Goal: Transaction & Acquisition: Purchase product/service

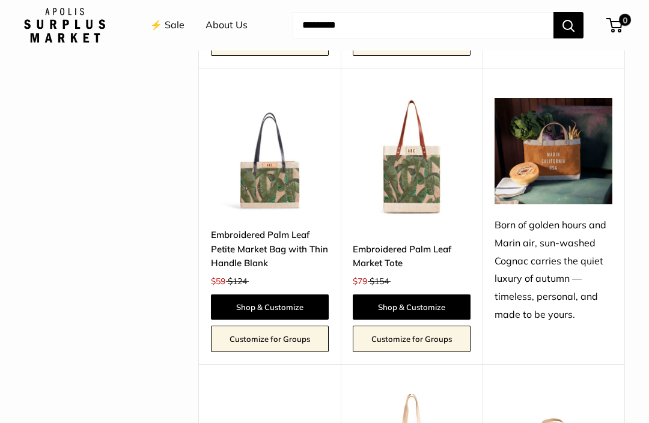
scroll to position [1123, 0]
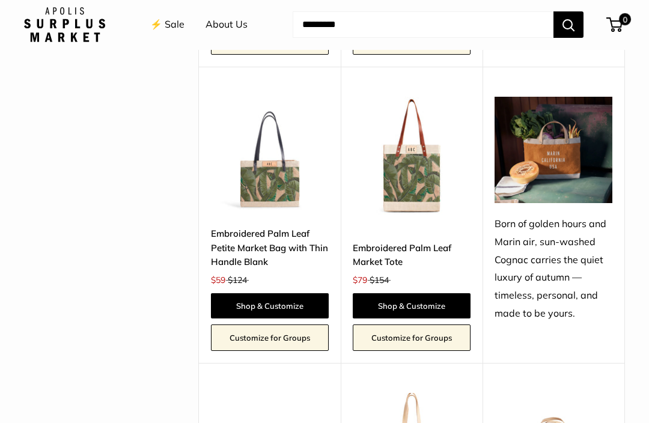
click at [283, 259] on link "Embroidered Palm Leaf Petite Market Bag with Thin Handle Blank" at bounding box center [270, 248] width 118 height 42
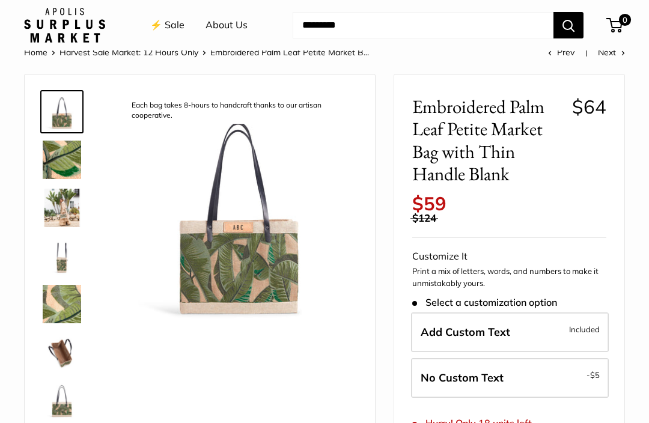
scroll to position [25, 0]
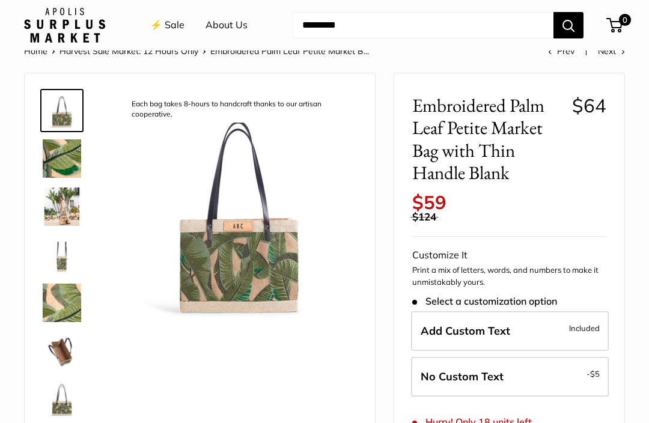
click at [51, 310] on img at bounding box center [62, 303] width 38 height 38
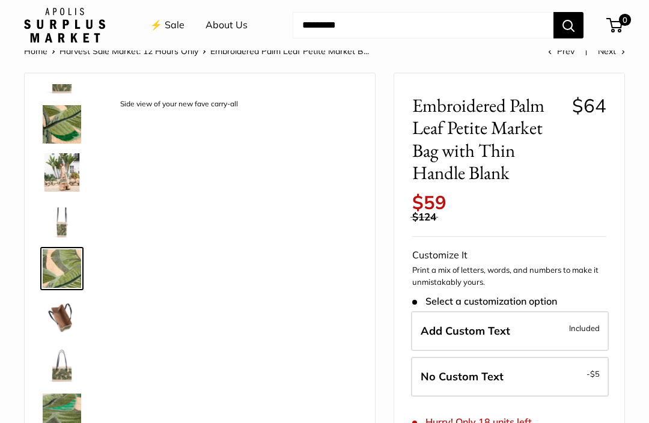
scroll to position [37, 0]
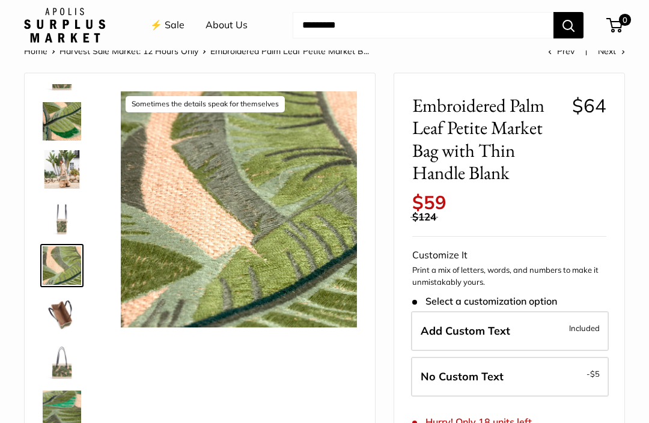
click at [56, 360] on img at bounding box center [62, 362] width 38 height 38
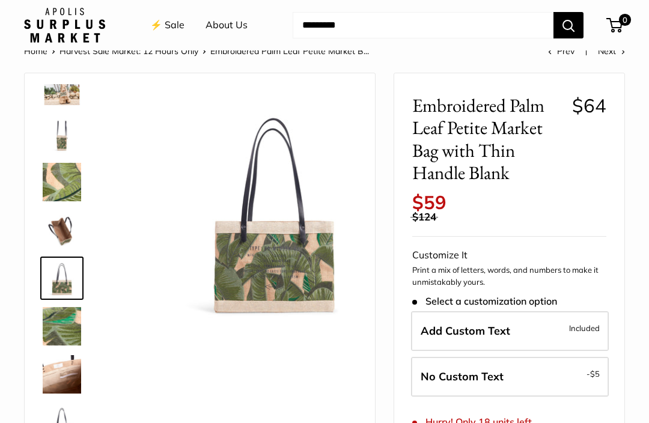
scroll to position [125, 0]
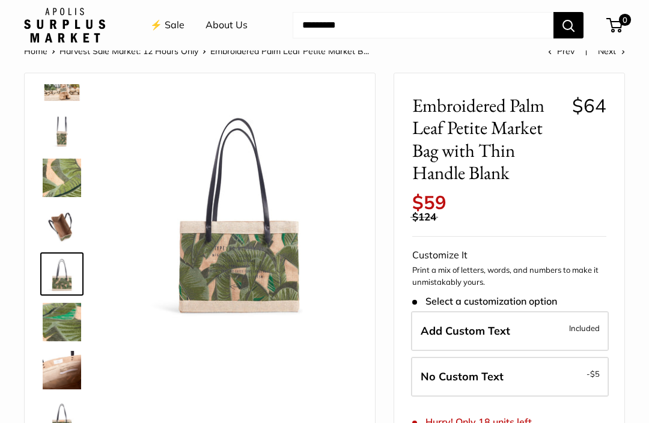
click at [54, 326] on img at bounding box center [62, 322] width 38 height 38
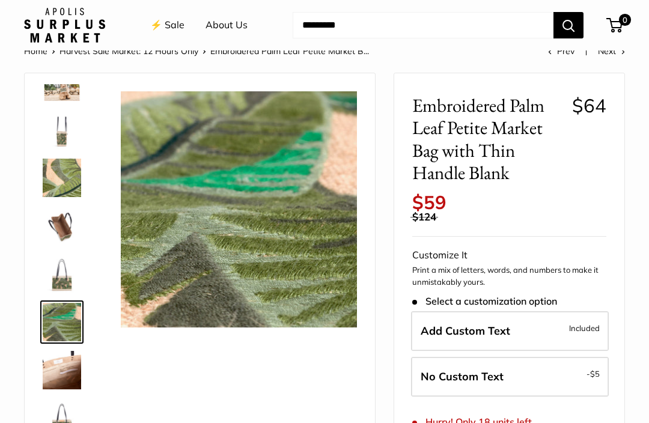
click at [51, 370] on img at bounding box center [62, 370] width 38 height 38
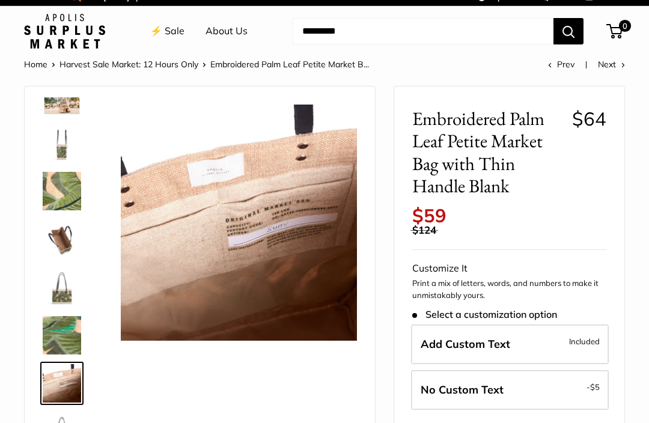
scroll to position [11, 0]
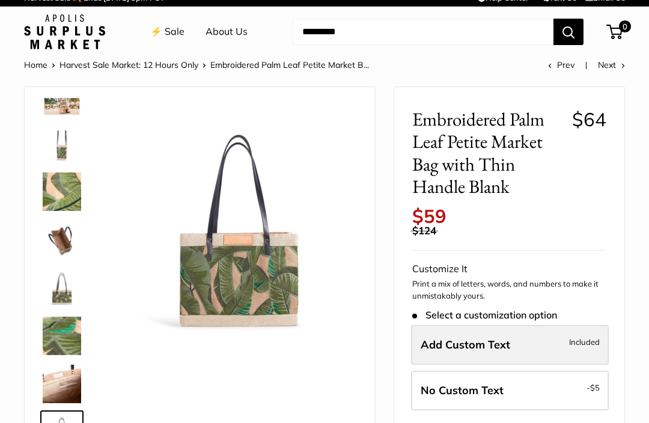
click at [562, 335] on label "Add Custom Text Included" at bounding box center [510, 345] width 198 height 40
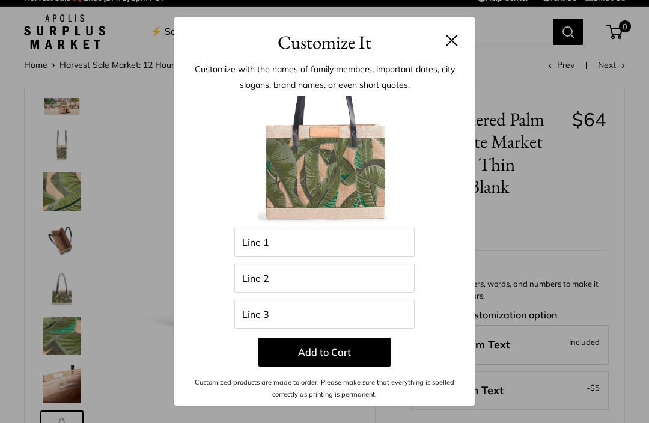
click at [448, 46] on button at bounding box center [452, 40] width 12 height 12
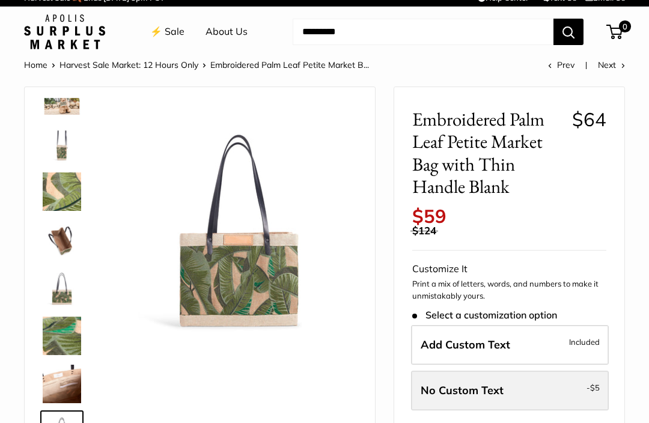
click at [511, 391] on label "No Custom Text - $5" at bounding box center [510, 391] width 198 height 40
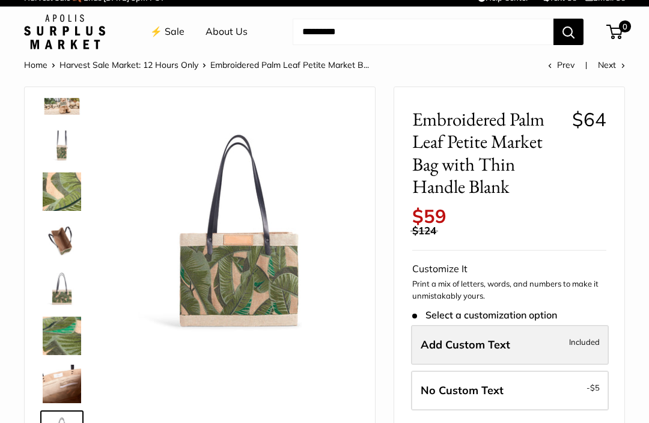
click at [525, 330] on label "Add Custom Text Included" at bounding box center [510, 345] width 198 height 40
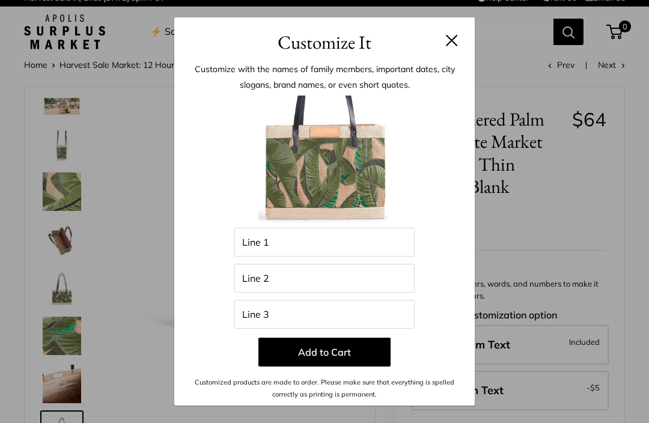
click at [64, 298] on div "Customize It Customize with the names of family members, important dates, city …" at bounding box center [324, 211] width 649 height 423
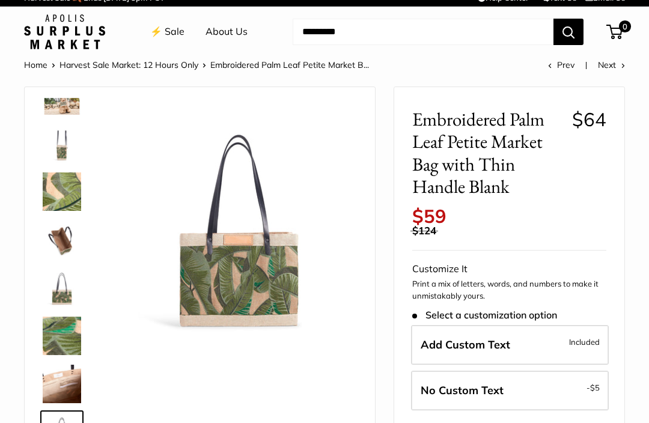
click at [57, 209] on img at bounding box center [62, 192] width 38 height 38
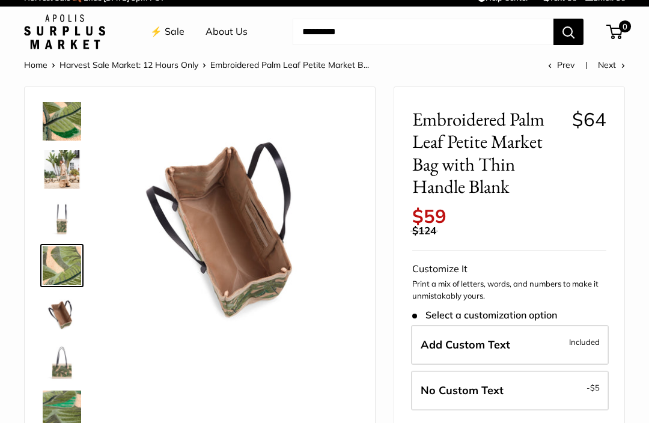
click at [69, 161] on img at bounding box center [62, 169] width 38 height 38
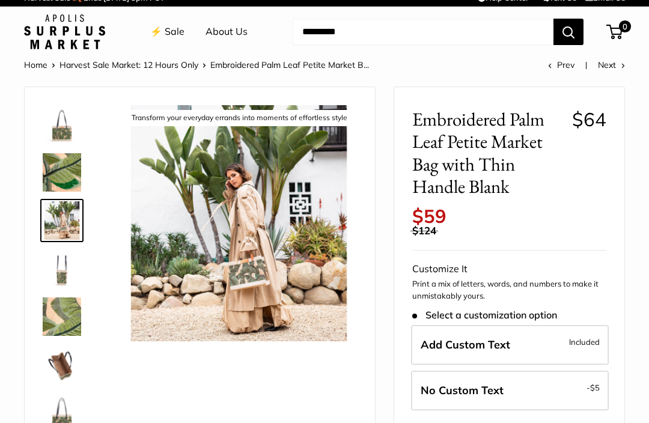
scroll to position [0, 0]
click at [68, 133] on img at bounding box center [62, 124] width 38 height 38
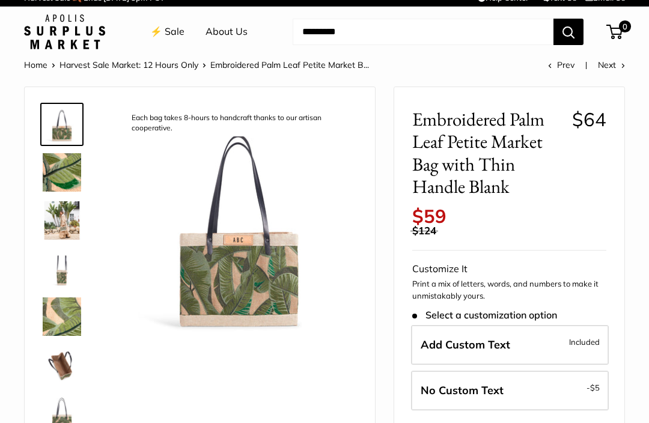
click at [71, 183] on img at bounding box center [62, 172] width 38 height 38
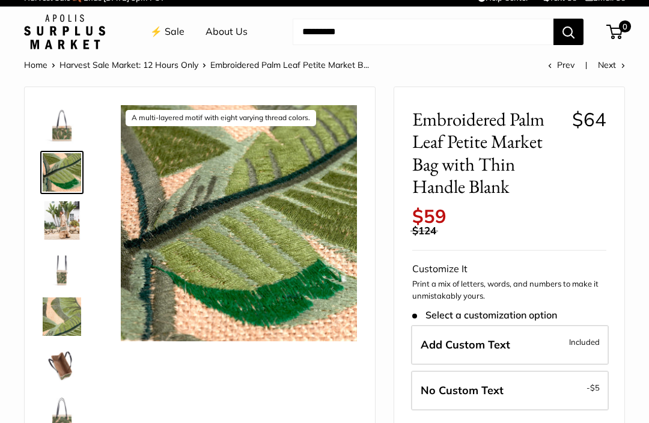
click at [75, 226] on img at bounding box center [62, 220] width 38 height 38
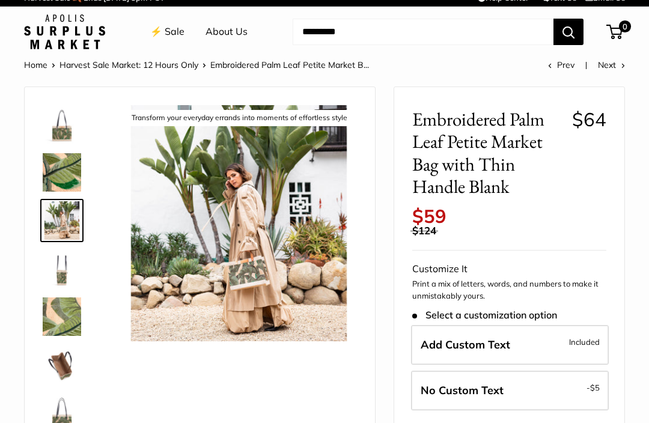
click at [76, 270] on img at bounding box center [62, 268] width 38 height 38
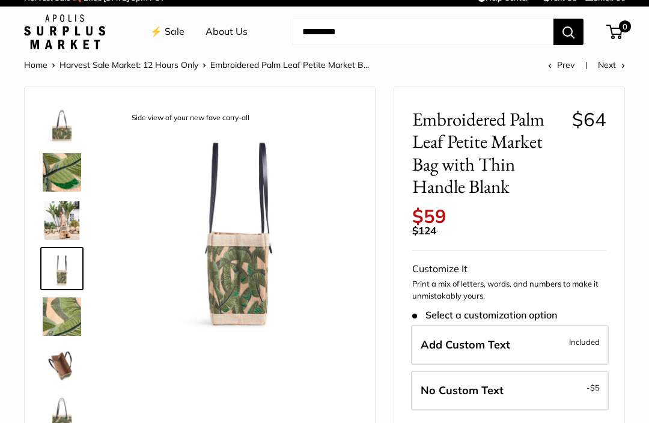
click at [69, 332] on img at bounding box center [62, 317] width 38 height 38
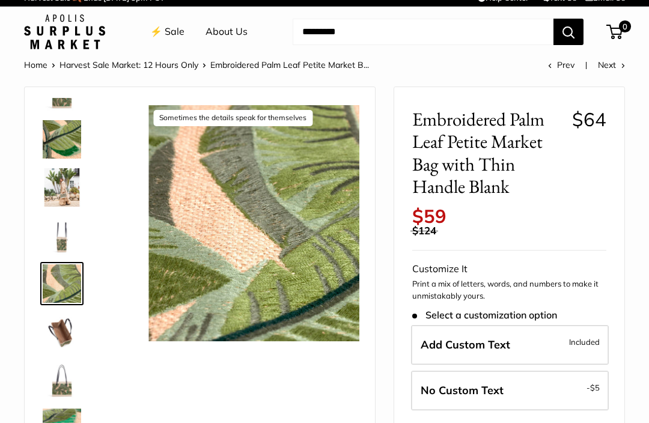
scroll to position [37, 0]
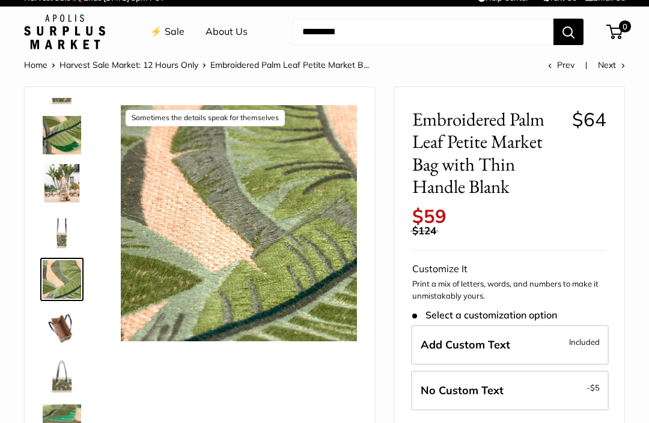
click at [64, 339] on img at bounding box center [62, 327] width 38 height 38
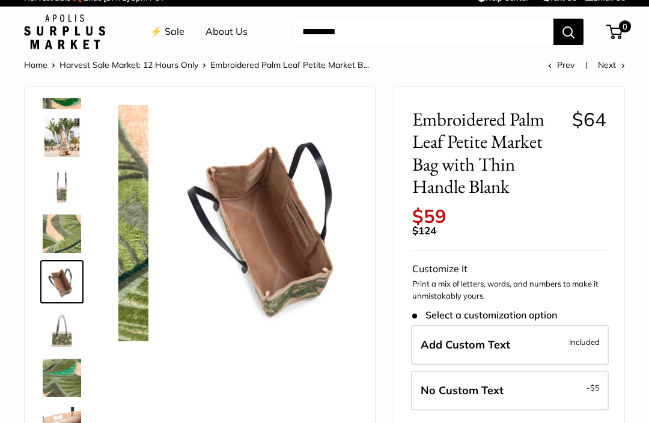
scroll to position [85, 0]
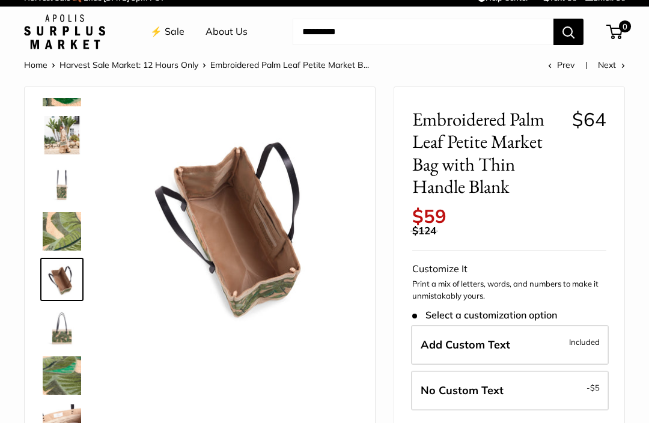
click at [72, 373] on img at bounding box center [62, 375] width 38 height 38
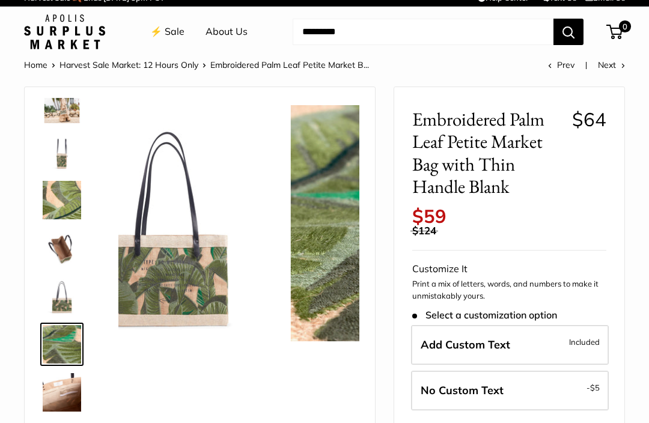
scroll to position [125, 0]
